Goal: Information Seeking & Learning: Learn about a topic

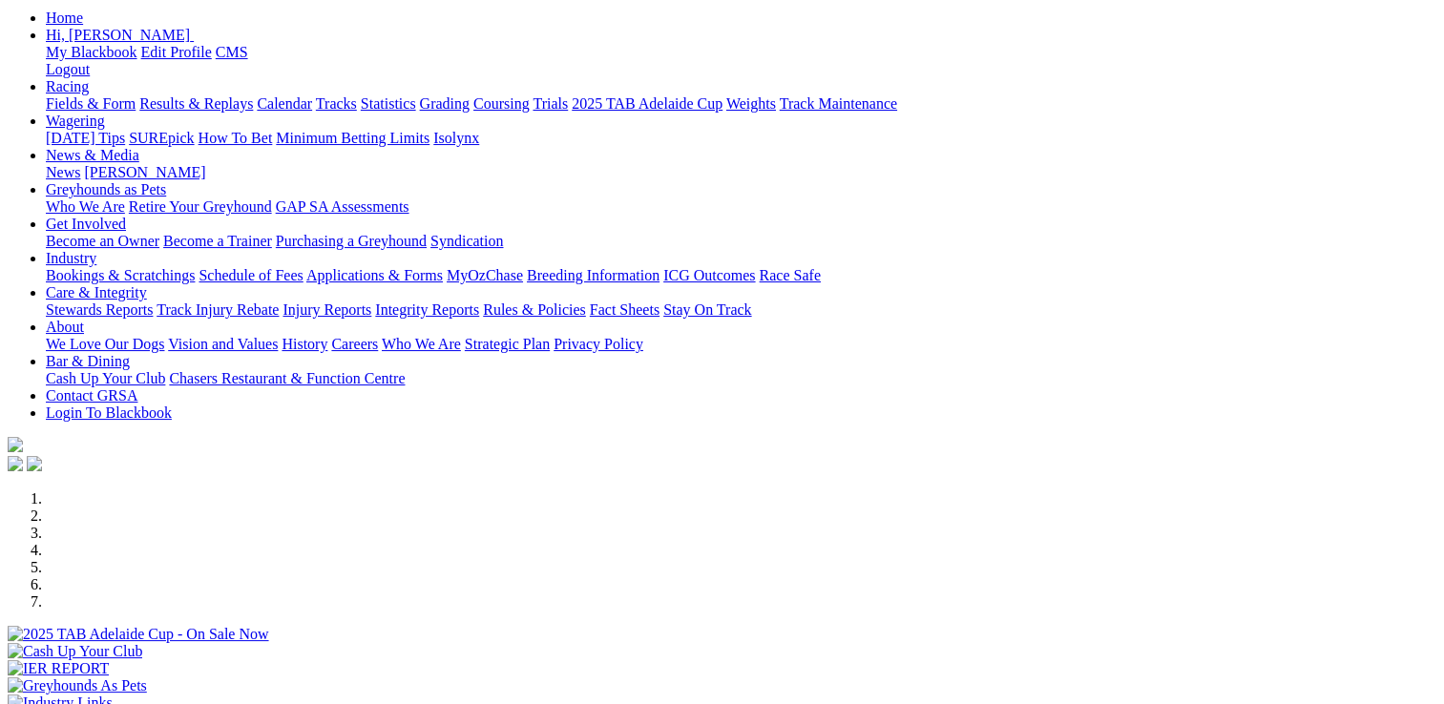
scroll to position [382, 0]
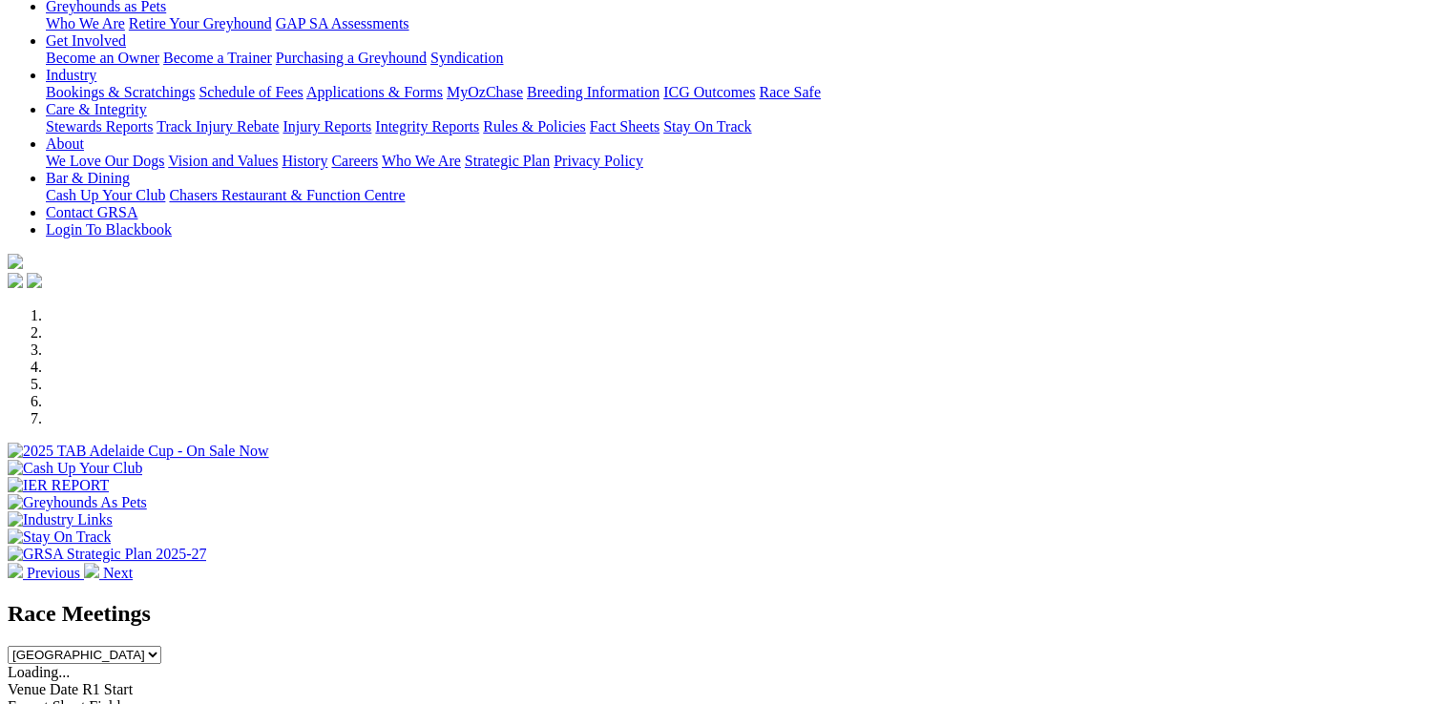
click at [161, 646] on select "South Australia New South Wales Northern Territory Queensland Tasmania Victoria…" at bounding box center [85, 655] width 154 height 18
select select "NSW"
click at [161, 646] on select "South Australia New South Wales Northern Territory Queensland Tasmania Victoria…" at bounding box center [85, 655] width 154 height 18
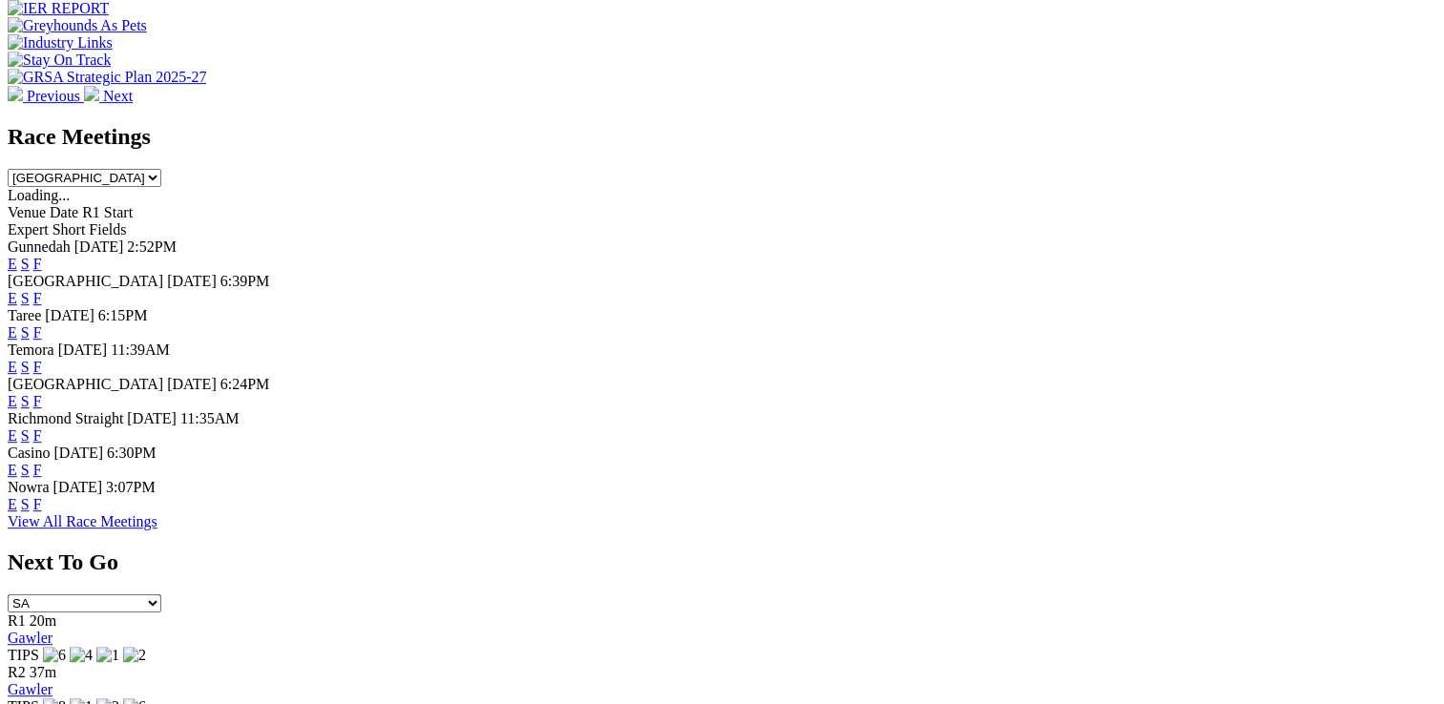
scroll to position [954, 0]
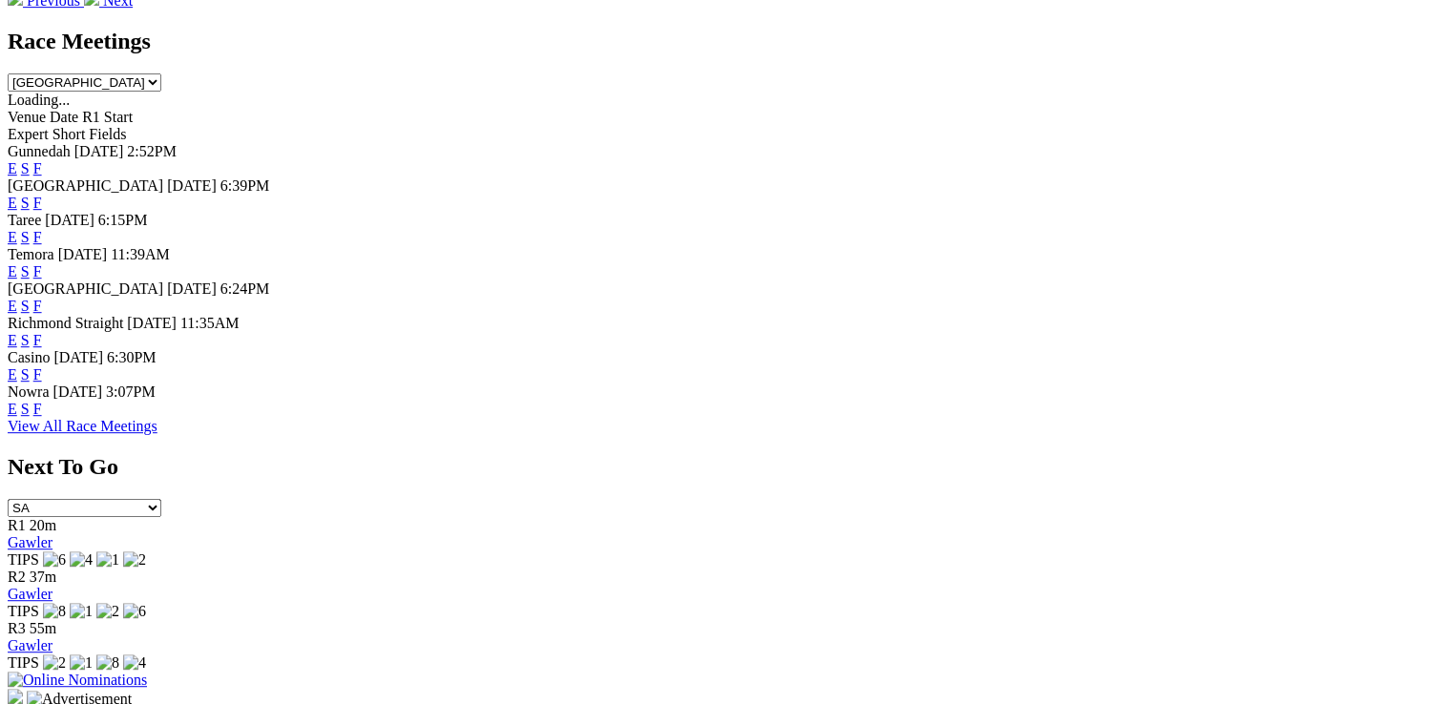
click at [157, 434] on link "View All Race Meetings" at bounding box center [83, 426] width 150 height 16
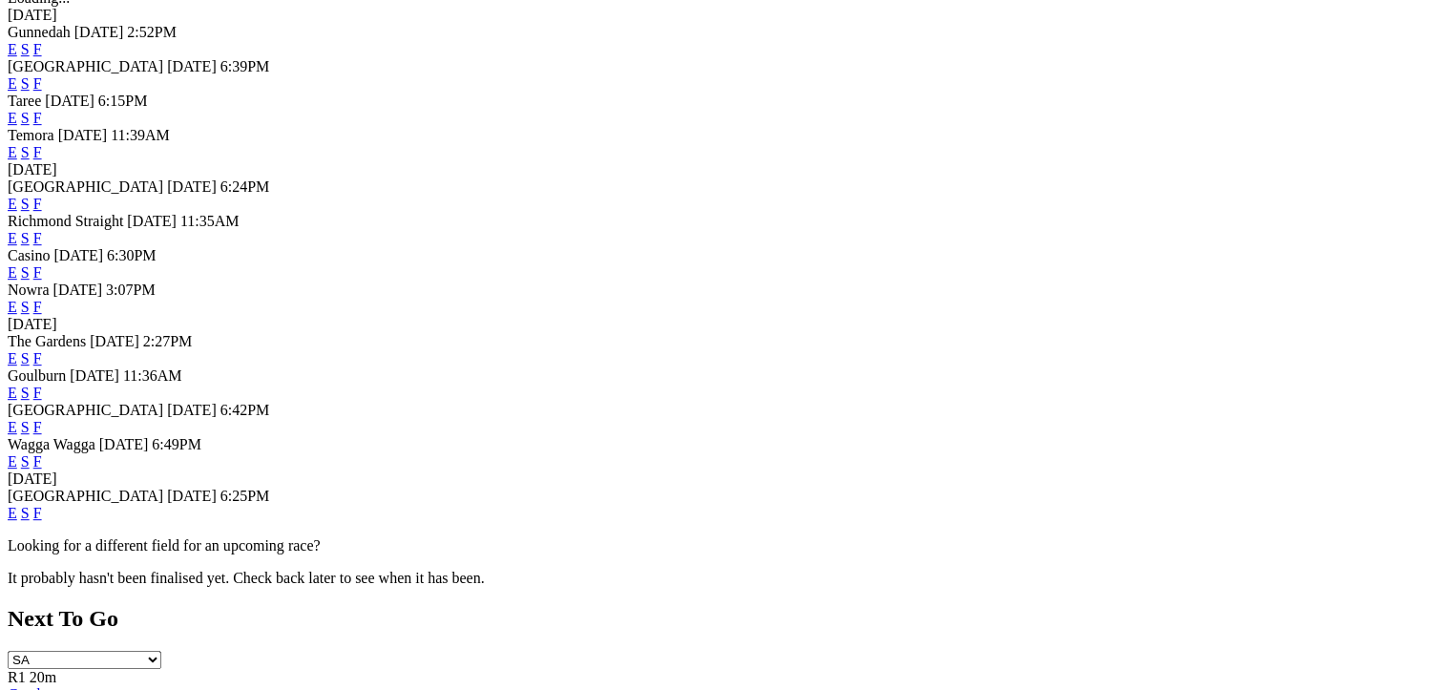
scroll to position [859, 0]
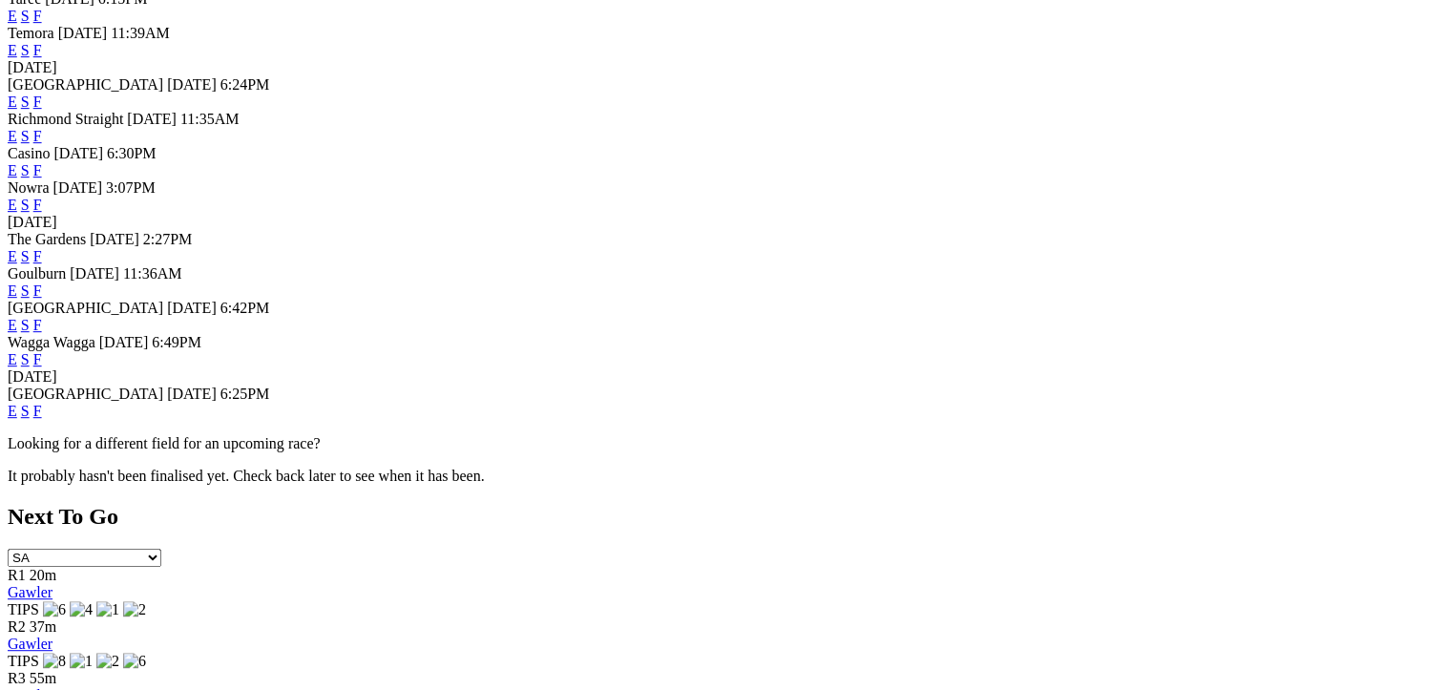
click at [42, 419] on link "F" at bounding box center [37, 411] width 9 height 16
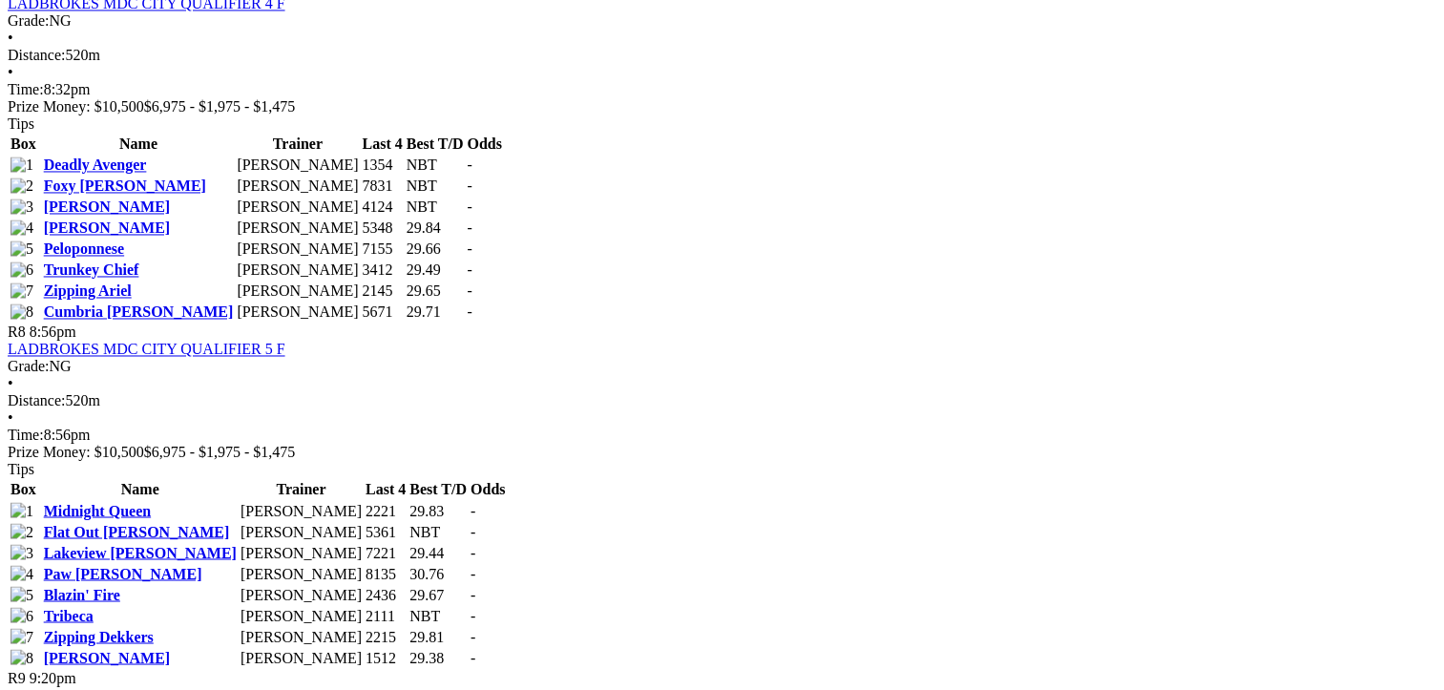
scroll to position [2959, 0]
